Goal: Contribute content: Contribute content

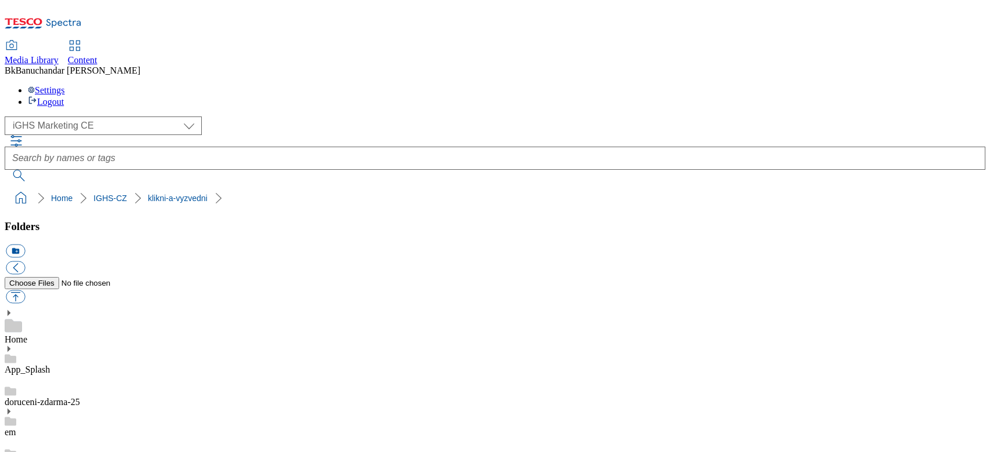
select select "flare-ighs-ce-mktg"
click at [25, 245] on button "icon_new_folder" at bounding box center [15, 251] width 19 height 13
click at [264, 187] on ol "Home IGHS-CZ" at bounding box center [499, 198] width 974 height 22
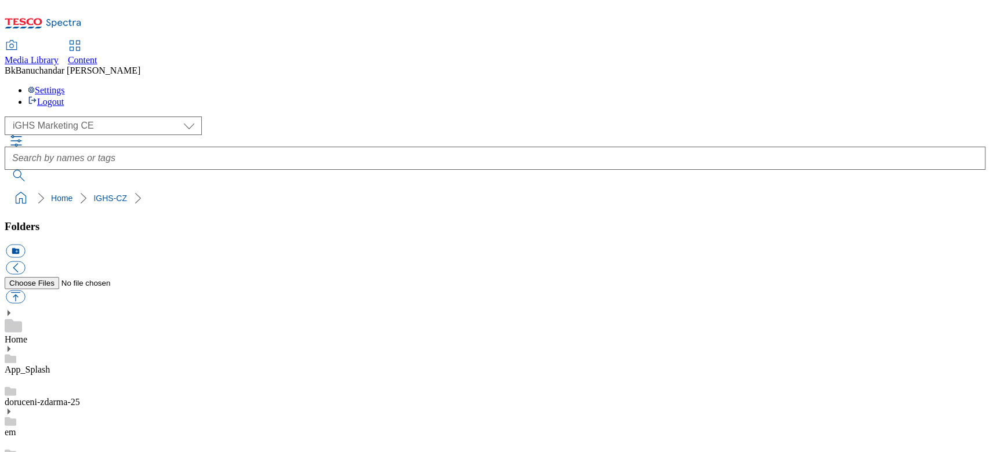
click at [25, 245] on button "icon_new_folder" at bounding box center [15, 251] width 19 height 13
paste input "klikni-a-vyzvedn"
type input "klikni-a-vyzvedni_25"
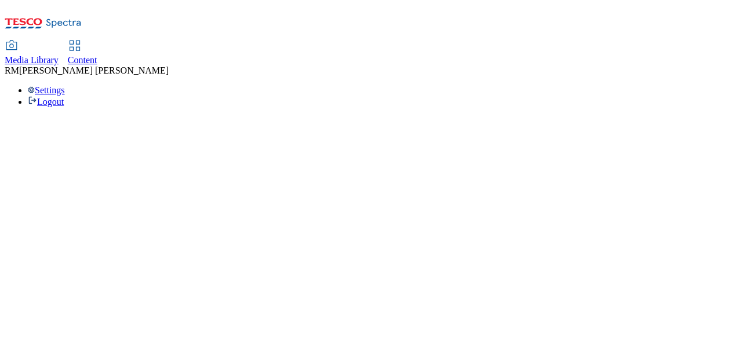
select select "flare-ighs-ce-mktg"
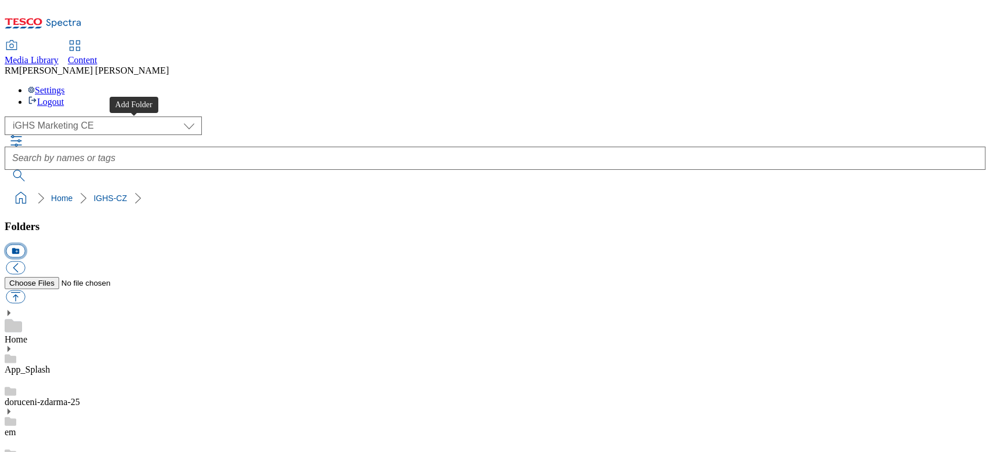
click at [25, 245] on button "icon_new_folder" at bounding box center [15, 251] width 19 height 13
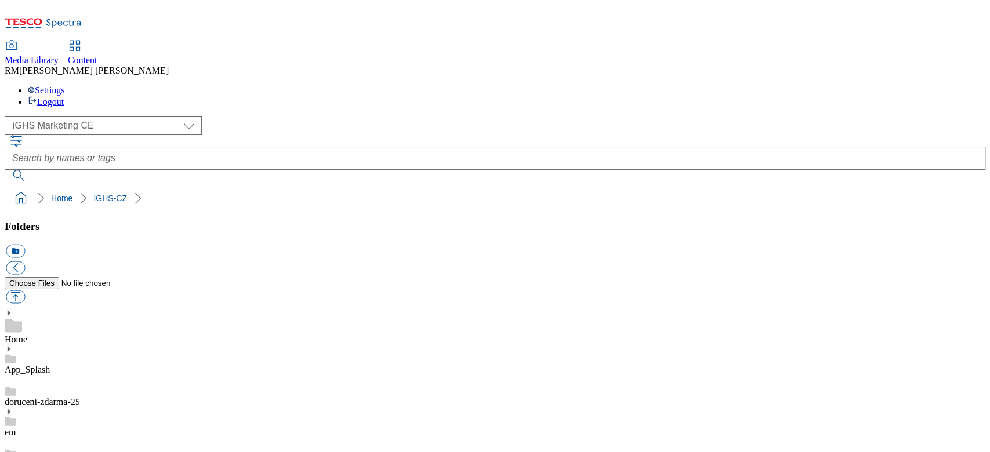
paste input "klikni-a-vyzvedni"
type input "klikni-a-vyzvedni_25"
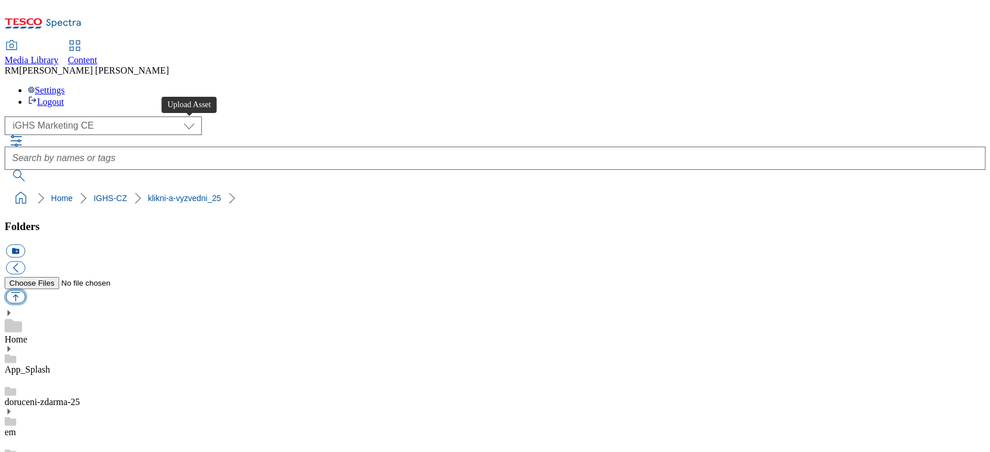
click at [25, 291] on button "button" at bounding box center [15, 297] width 19 height 13
type input "C:\fakepath\map_v3.jpg"
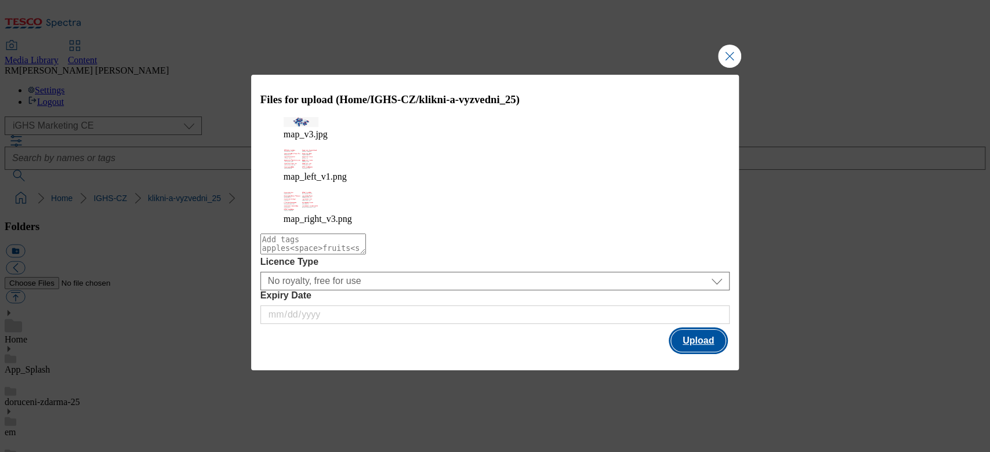
click at [696, 330] on button "Upload" at bounding box center [698, 341] width 55 height 22
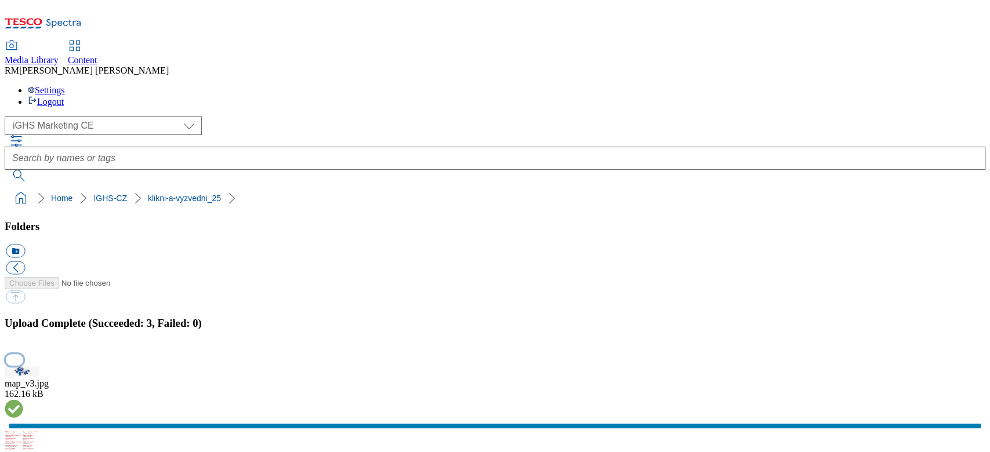
click at [23, 339] on button "button" at bounding box center [14, 359] width 17 height 11
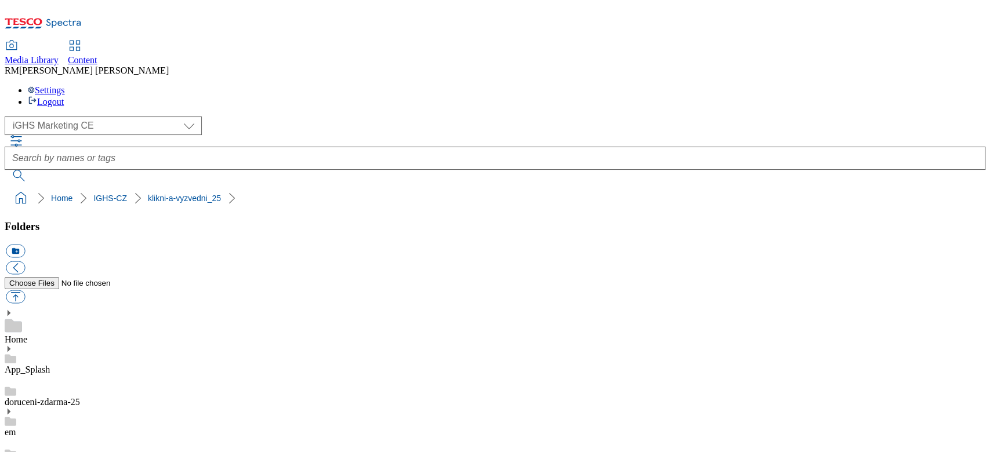
checkbox input "false"
click at [25, 291] on button "button" at bounding box center [15, 297] width 19 height 13
type input "C:\fakepath\map_left_v3.png"
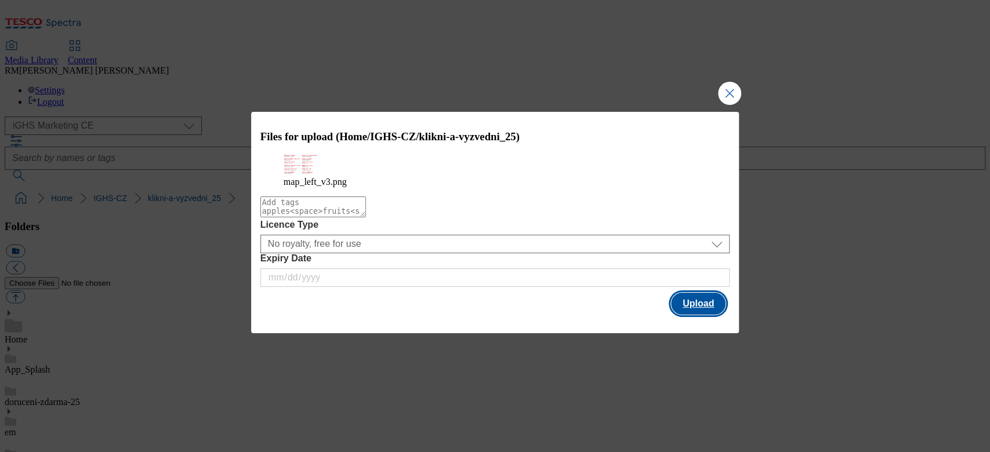
click at [712, 314] on button "Upload" at bounding box center [698, 304] width 55 height 22
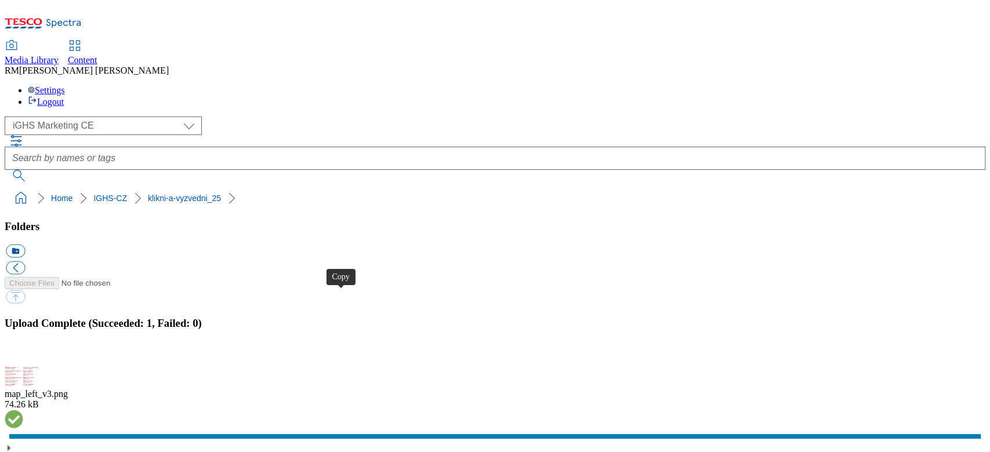
click at [23, 339] on button "button" at bounding box center [14, 359] width 17 height 11
